Goal: Obtain resource: Download file/media

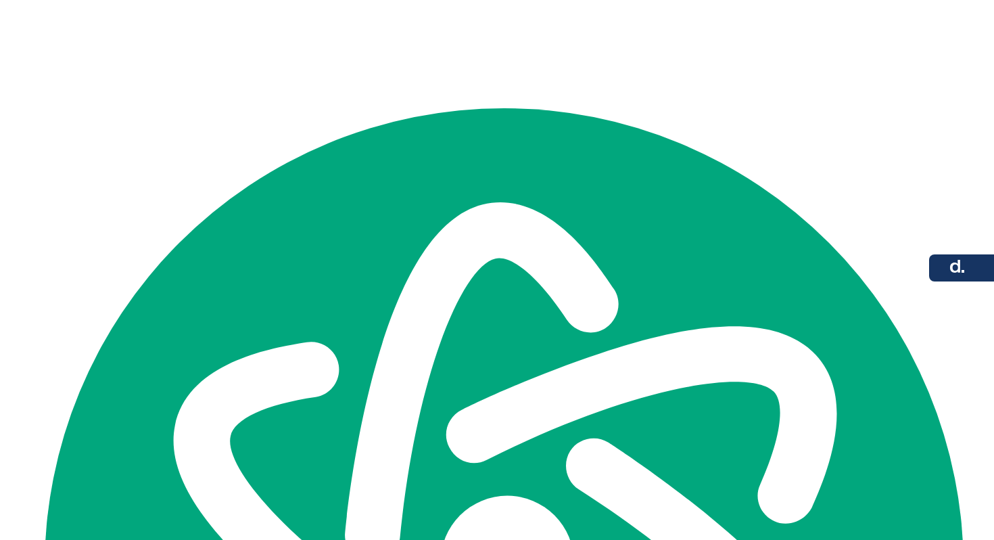
scroll to position [53, 0]
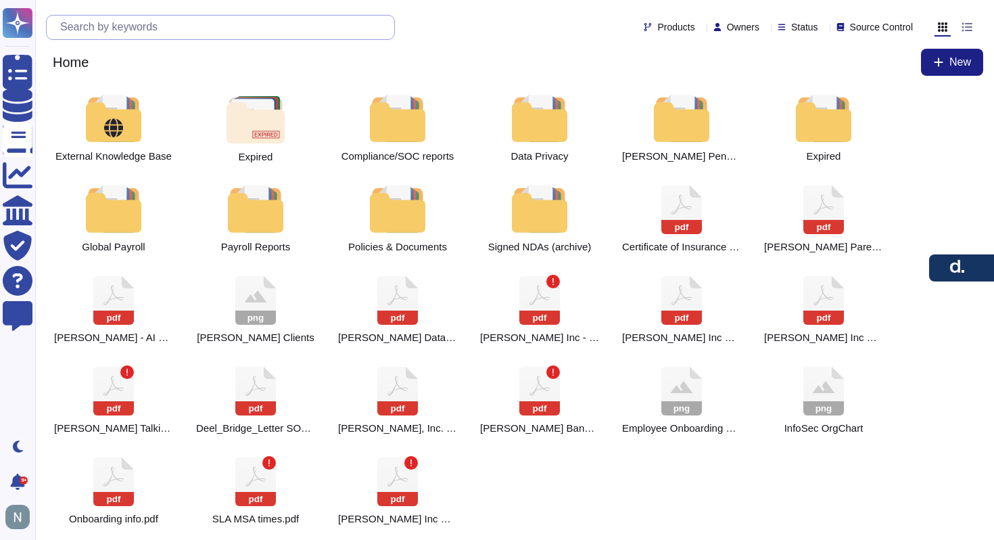
click at [231, 27] on input "text" at bounding box center [223, 28] width 341 height 24
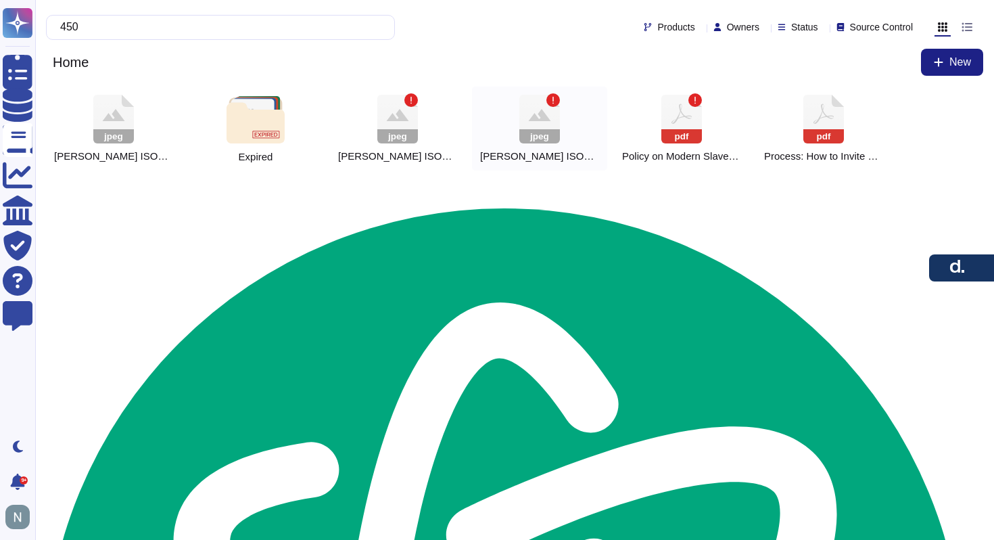
click at [555, 137] on rect at bounding box center [540, 136] width 41 height 14
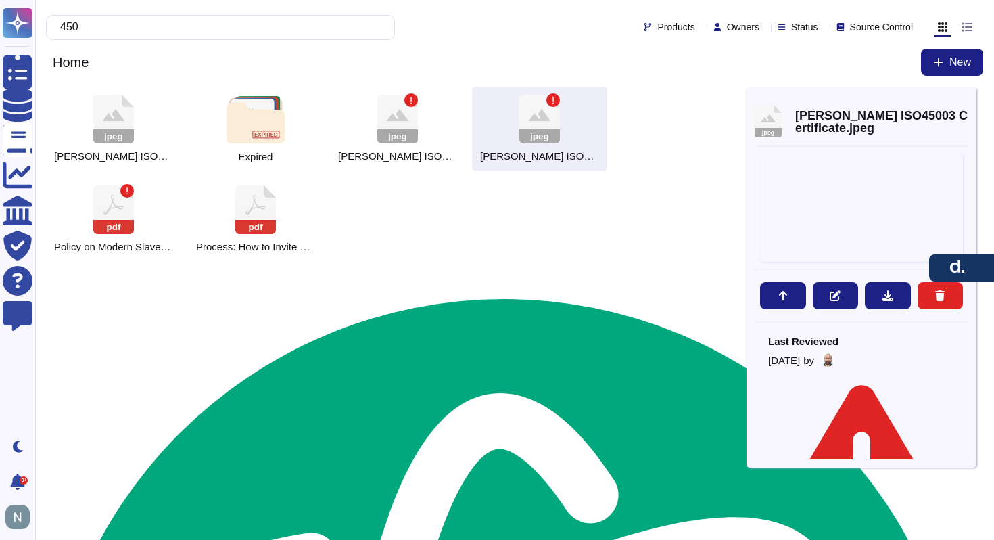
type input "450"
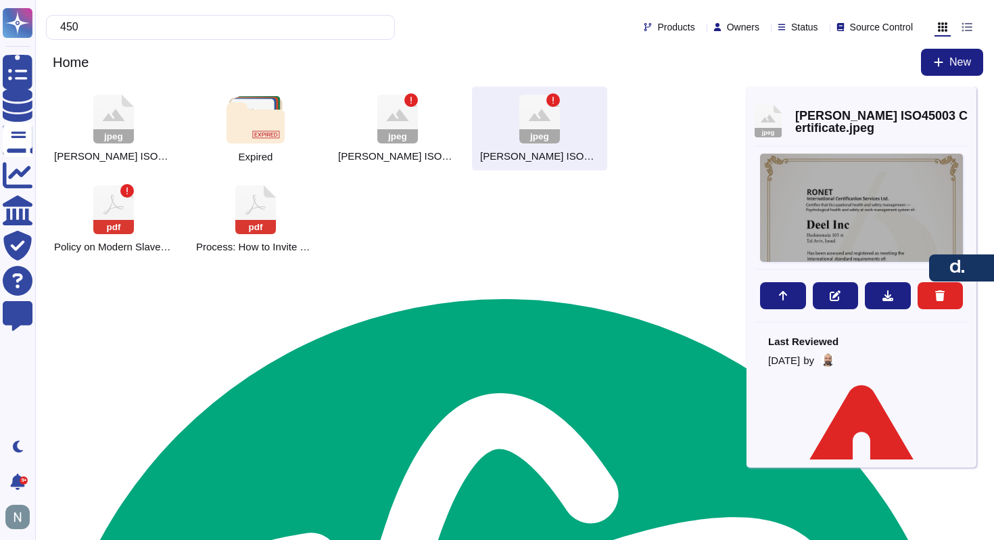
click at [843, 227] on div at bounding box center [861, 208] width 203 height 108
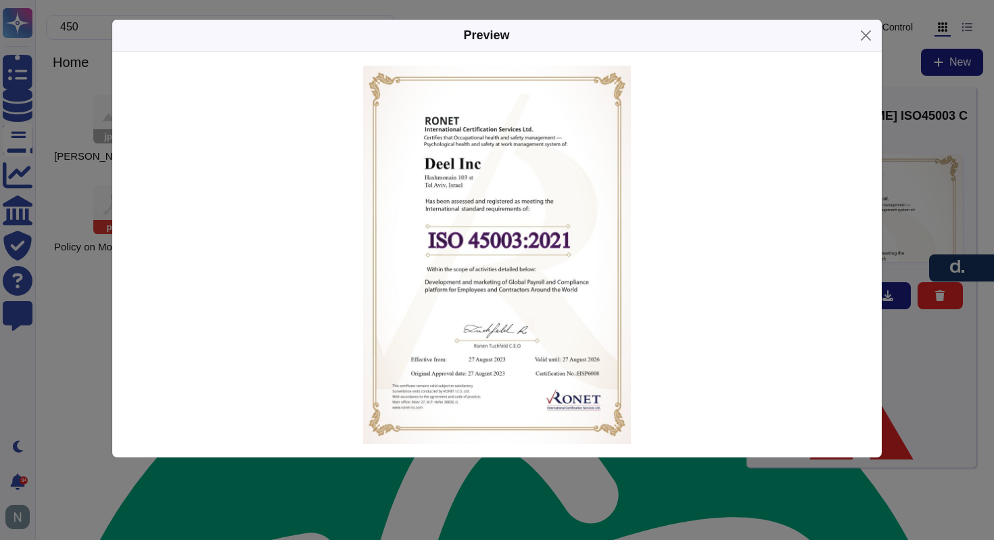
click at [512, 239] on img at bounding box center [496, 255] width 267 height 378
click at [866, 37] on button "Close" at bounding box center [866, 35] width 21 height 21
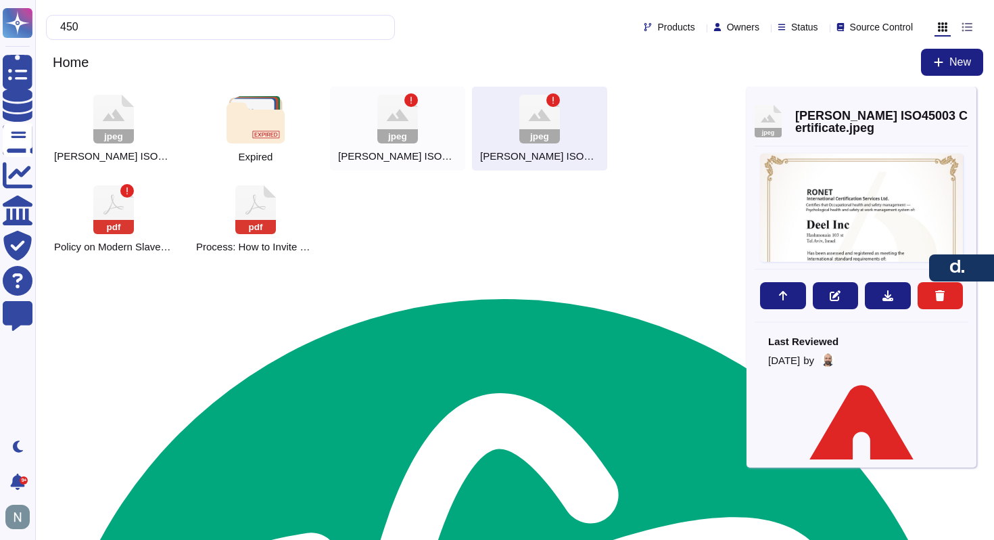
click at [407, 127] on icon at bounding box center [397, 119] width 41 height 49
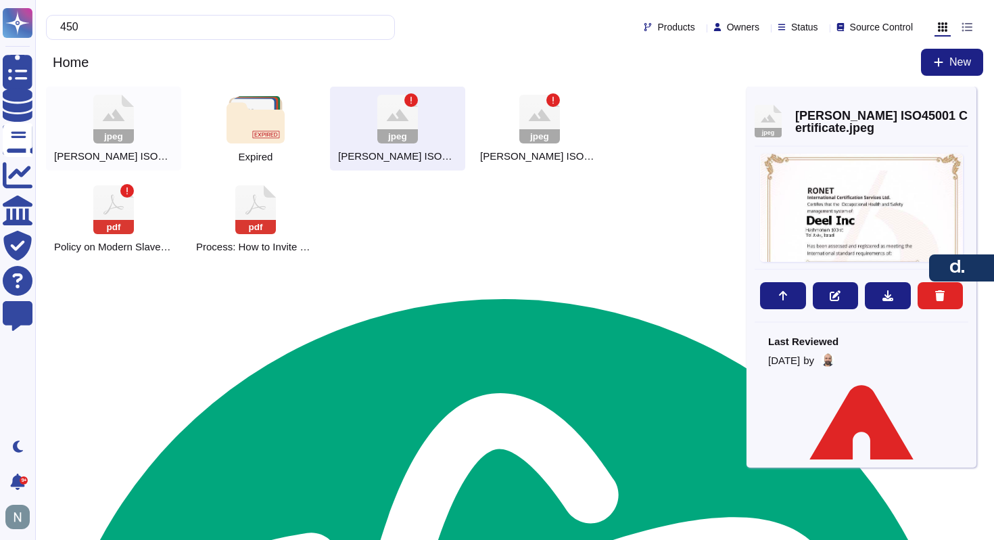
click at [138, 144] on div "jpeg Deel ISO45001 certificate.jpeg" at bounding box center [113, 129] width 135 height 84
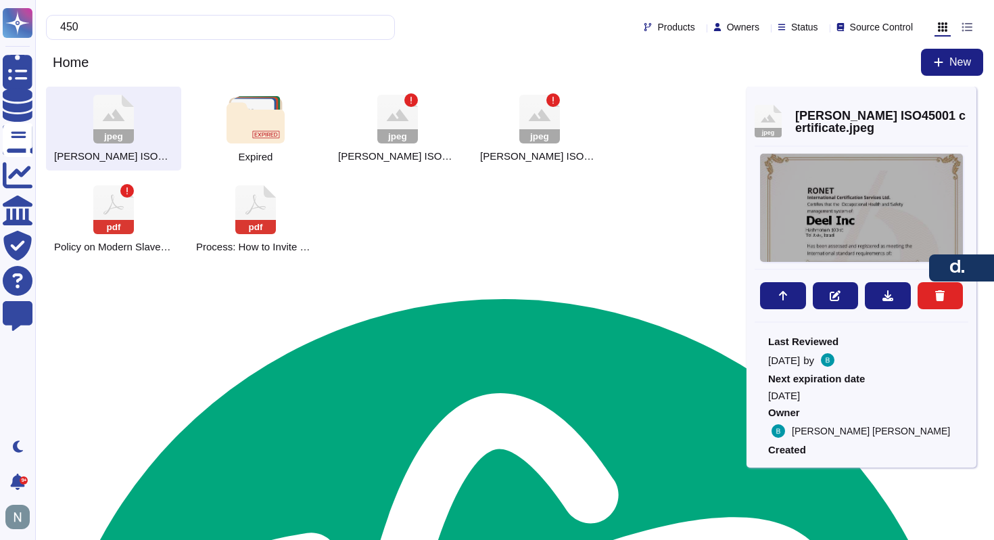
click at [867, 189] on div at bounding box center [861, 208] width 203 height 108
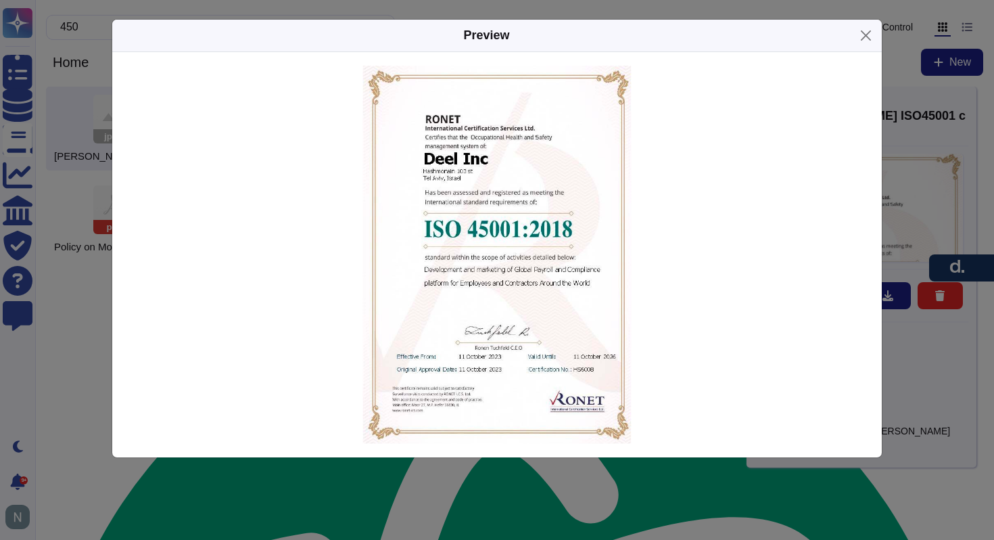
click at [905, 155] on div "Preview" at bounding box center [497, 270] width 994 height 540
